Goal: Find specific page/section: Find specific page/section

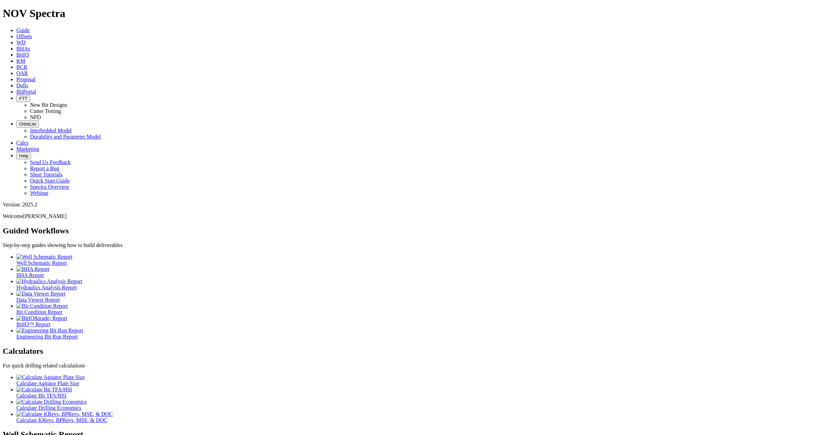
click at [28, 83] on span "Dulls" at bounding box center [22, 86] width 12 height 6
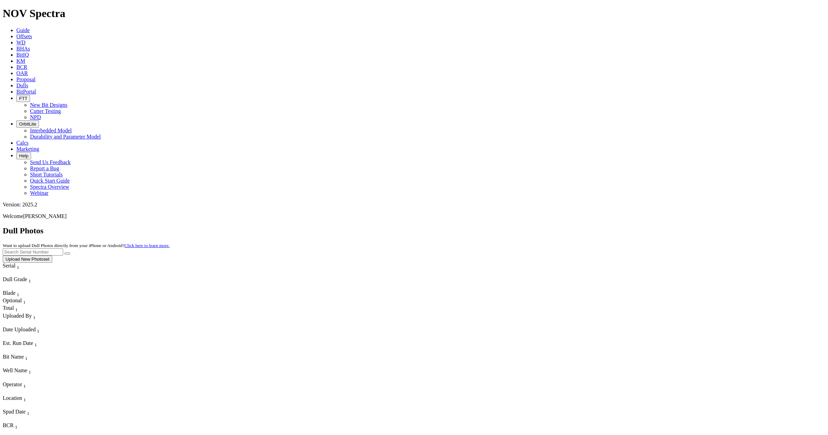
click at [63, 248] on input "text" at bounding box center [33, 251] width 60 height 7
click at [64, 252] on button "submit" at bounding box center [66, 253] width 5 height 2
click at [63, 248] on input "A313190" at bounding box center [33, 251] width 60 height 7
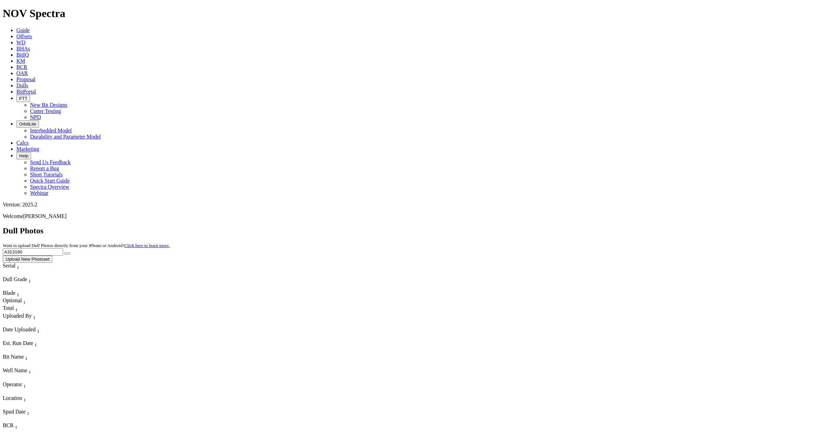
click at [63, 248] on input "A313190" at bounding box center [33, 251] width 60 height 7
paste input "4301"
click at [70, 252] on button "submit" at bounding box center [66, 253] width 5 height 2
click at [63, 248] on input "A314301" at bounding box center [33, 251] width 60 height 7
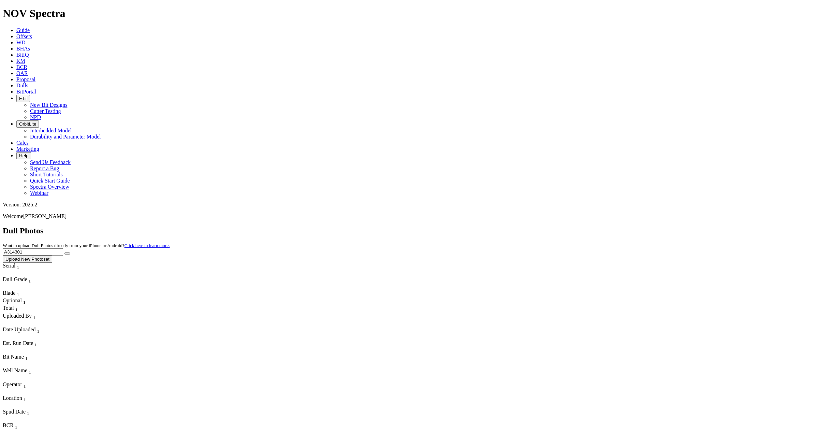
click at [63, 248] on input "A314301" at bounding box center [33, 251] width 60 height 7
paste input "6890"
type input "A316890"
click at [67, 253] on icon "submit" at bounding box center [67, 253] width 0 height 0
